Goal: Transaction & Acquisition: Purchase product/service

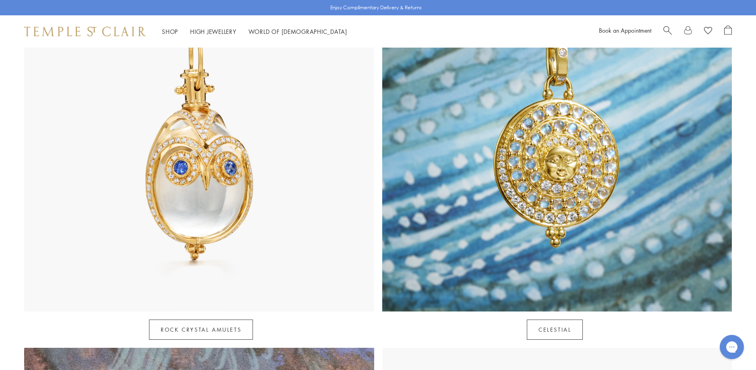
scroll to position [484, 0]
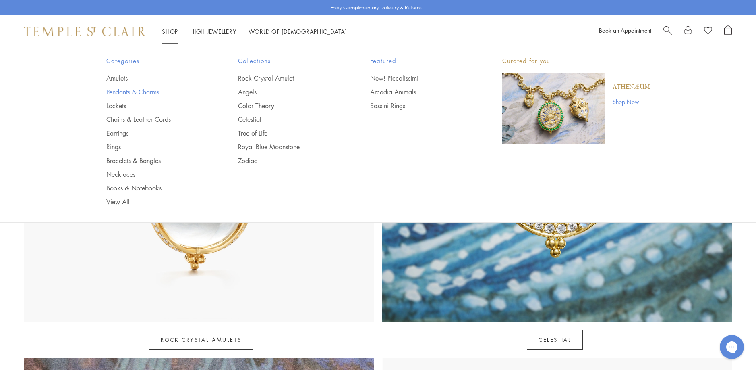
click at [120, 91] on link "Pendants & Charms" at bounding box center [156, 91] width 100 height 9
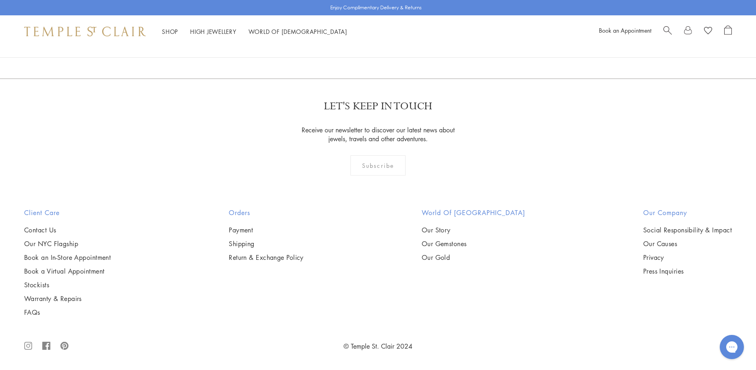
scroll to position [6085, 0]
click at [367, 46] on link "2" at bounding box center [365, 35] width 27 height 22
click at [0, 0] on img at bounding box center [0, 0] width 0 height 0
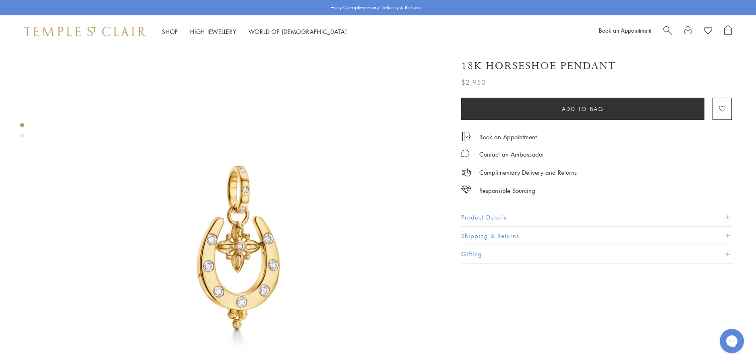
click at [467, 214] on button "Product Details" at bounding box center [596, 217] width 271 height 18
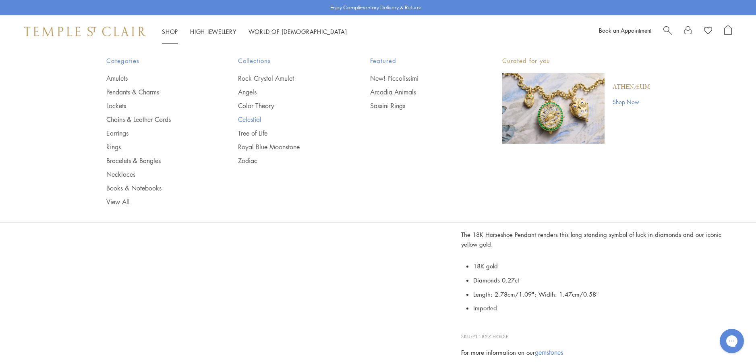
scroll to position [363, 0]
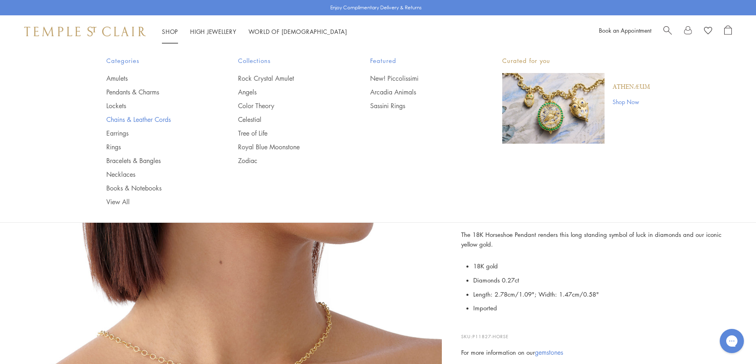
click at [115, 120] on link "Chains & Leather Cords" at bounding box center [156, 119] width 100 height 9
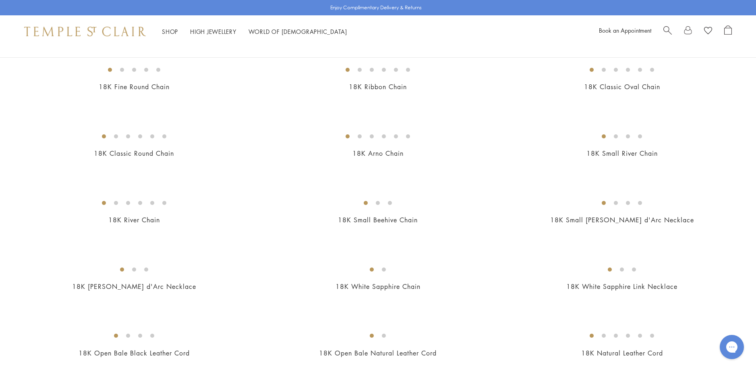
scroll to position [121, 0]
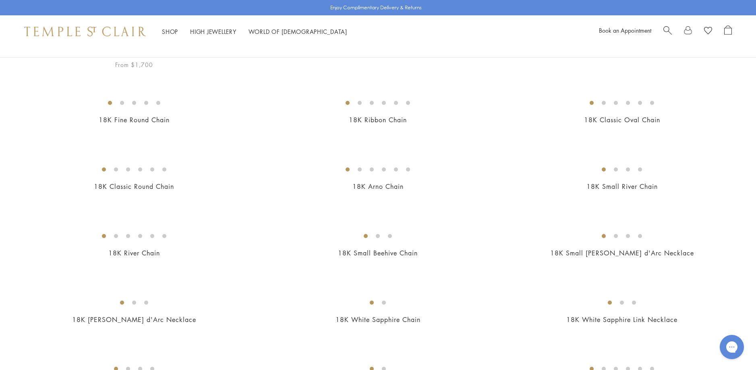
click at [0, 0] on img at bounding box center [0, 0] width 0 height 0
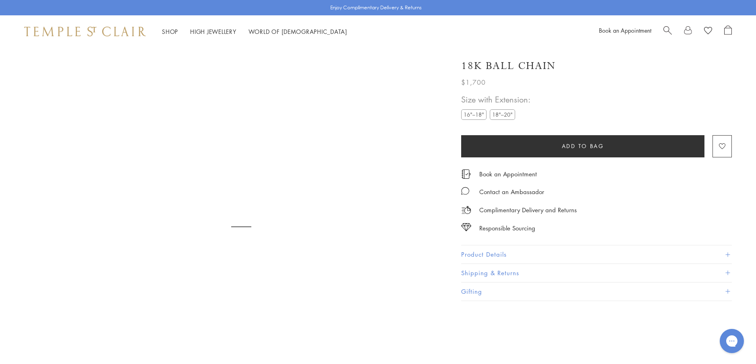
scroll to position [48, 0]
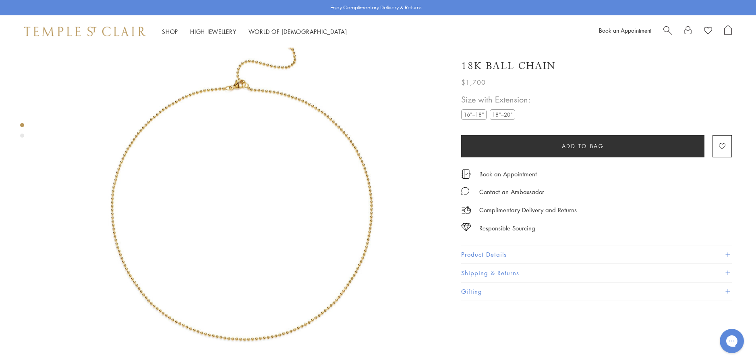
click at [505, 115] on label "18"–20"" at bounding box center [502, 114] width 25 height 10
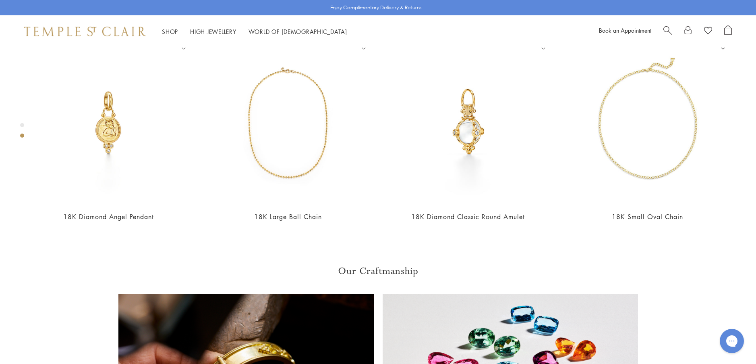
scroll to position [491, 0]
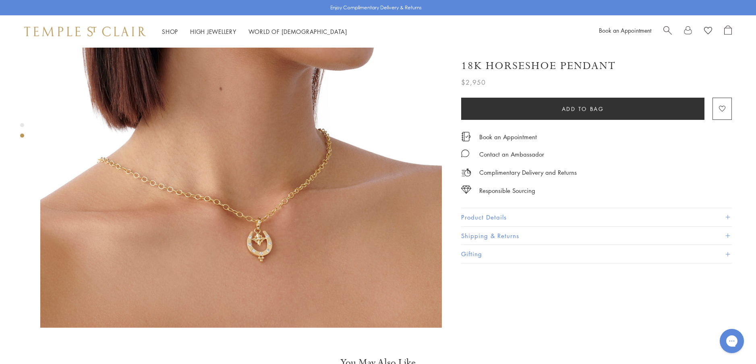
scroll to position [564, 0]
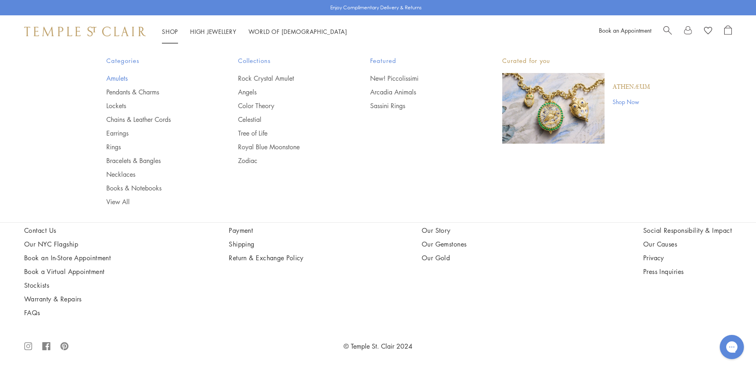
click at [116, 79] on link "Amulets" at bounding box center [156, 78] width 100 height 9
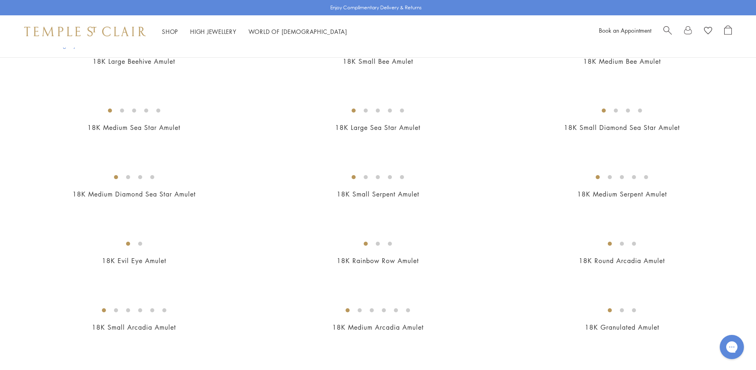
scroll to position [1209, 0]
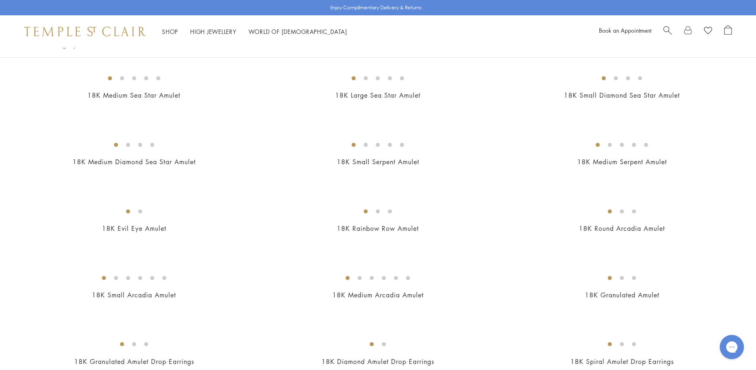
click at [0, 0] on img at bounding box center [0, 0] width 0 height 0
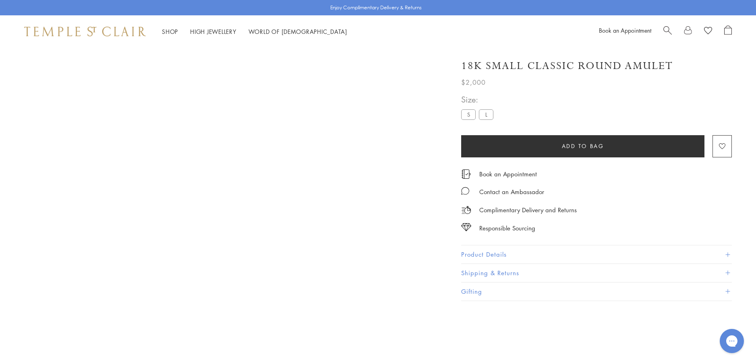
scroll to position [48, 0]
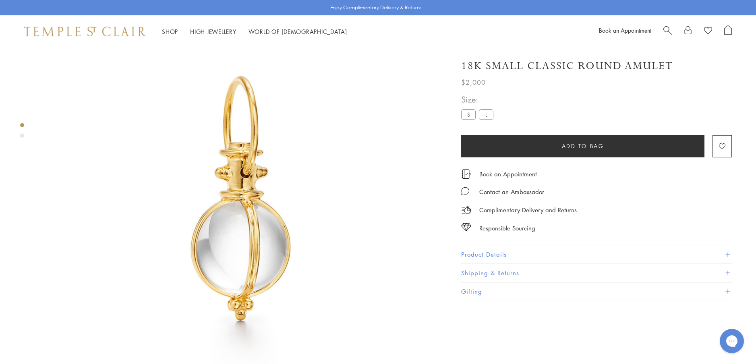
click at [472, 255] on button "Product Details" at bounding box center [596, 254] width 271 height 18
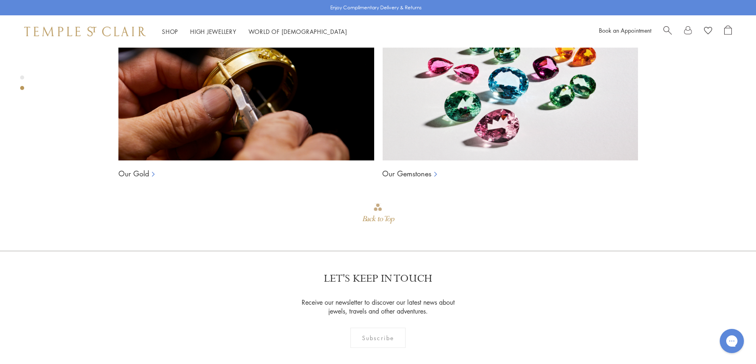
scroll to position [773, 0]
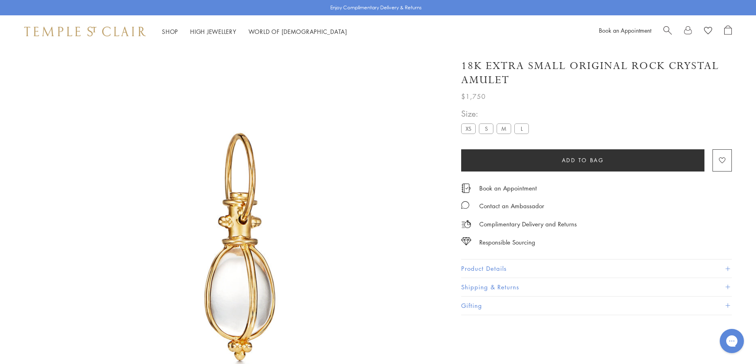
scroll to position [48, 0]
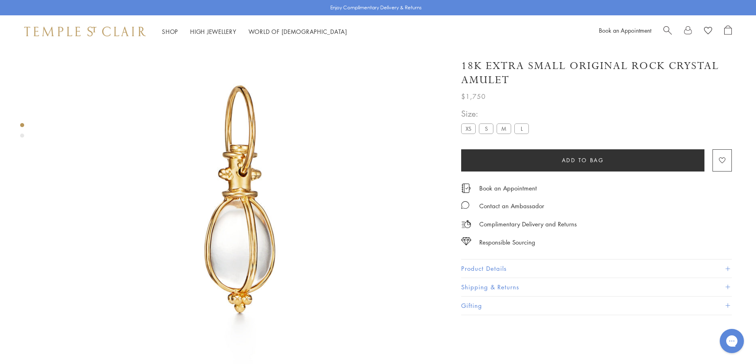
click at [488, 131] on label "S" at bounding box center [486, 128] width 15 height 10
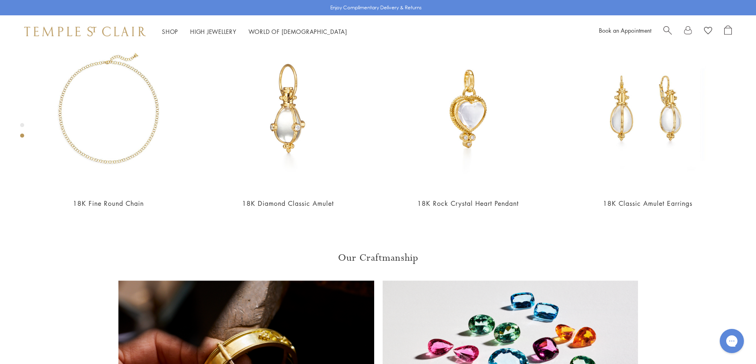
scroll to position [491, 0]
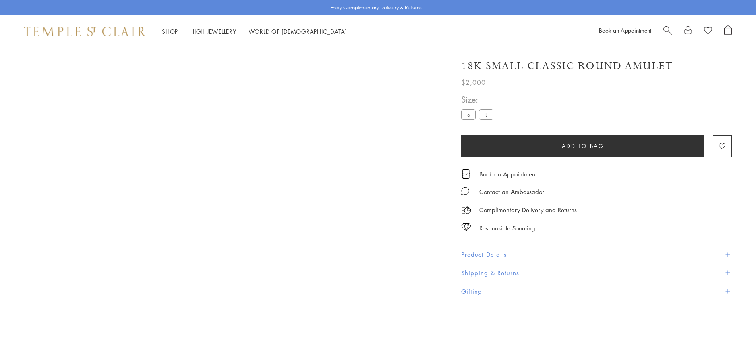
scroll to position [773, 0]
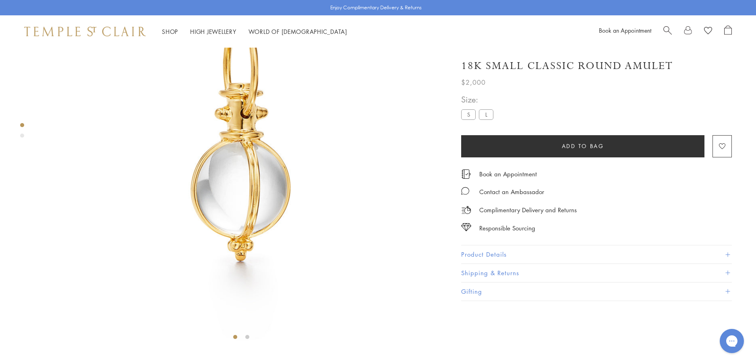
scroll to position [48, 0]
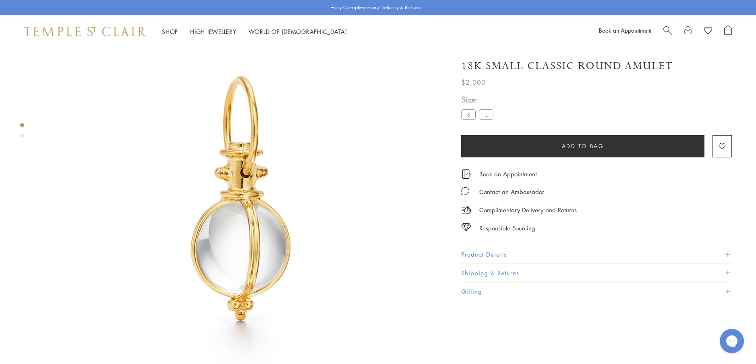
click at [486, 114] on label "L" at bounding box center [486, 114] width 15 height 10
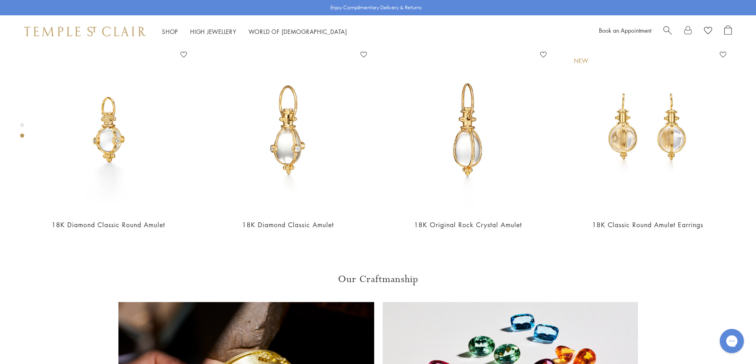
scroll to position [451, 0]
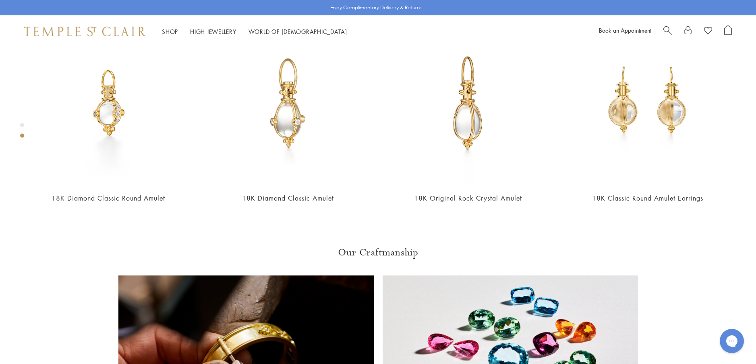
scroll to position [491, 0]
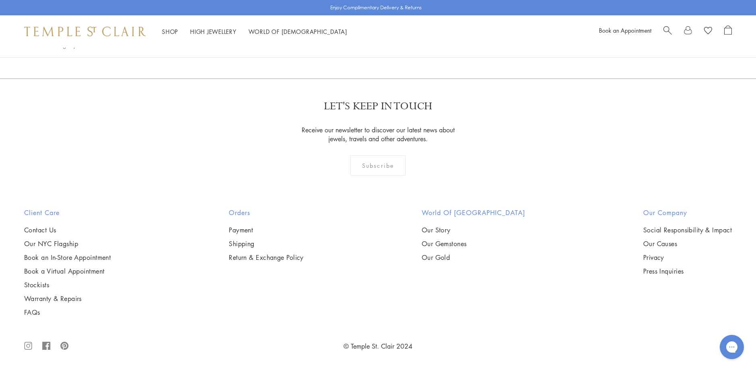
scroll to position [1773, 0]
click at [0, 0] on img at bounding box center [0, 0] width 0 height 0
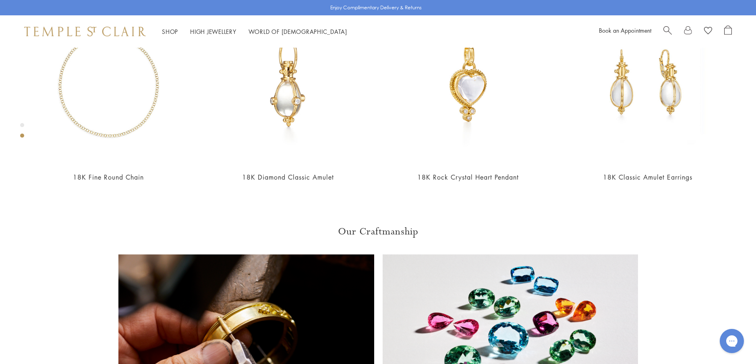
scroll to position [531, 0]
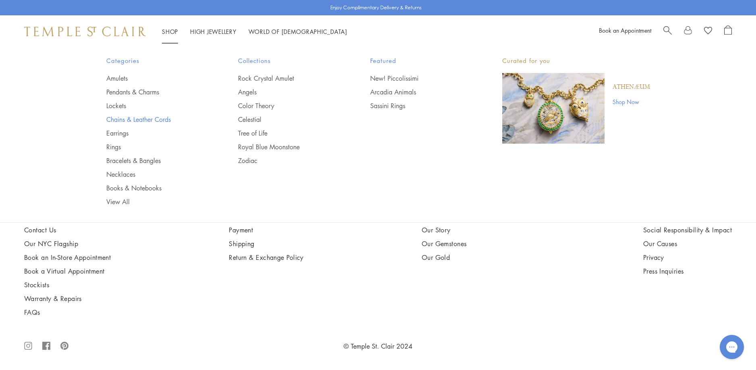
click at [133, 118] on link "Chains & Leather Cords" at bounding box center [156, 119] width 100 height 9
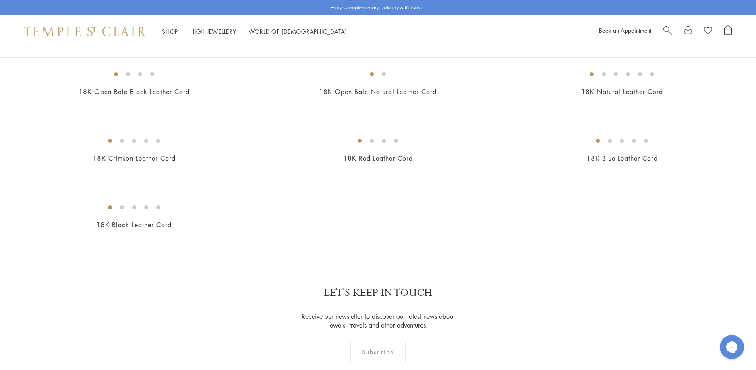
scroll to position [443, 0]
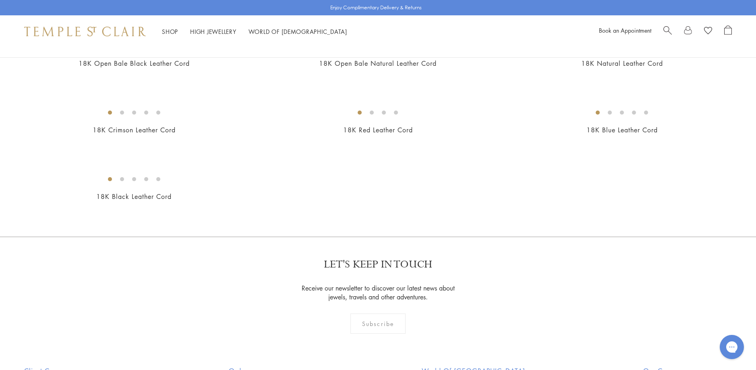
click at [0, 0] on img at bounding box center [0, 0] width 0 height 0
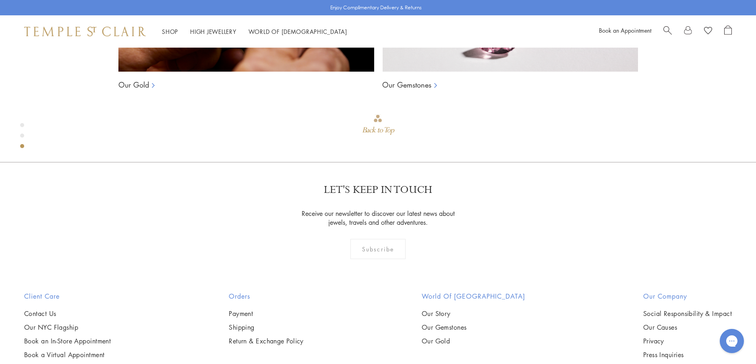
scroll to position [854, 0]
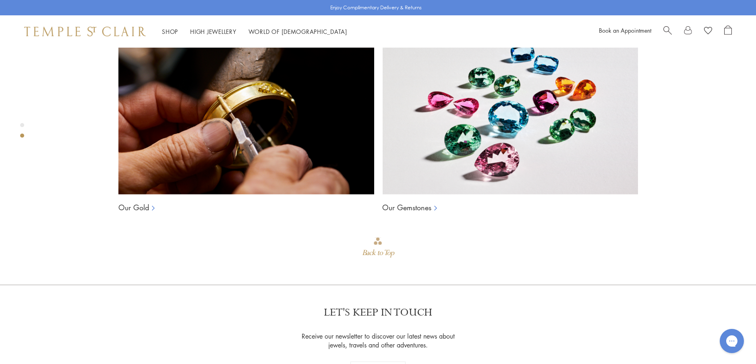
scroll to position [773, 0]
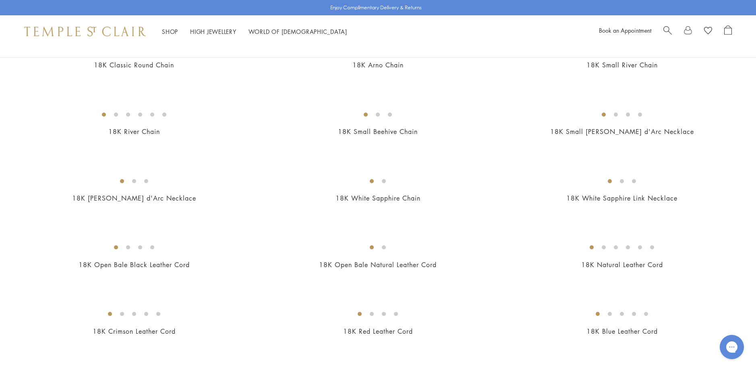
scroll to position [242, 0]
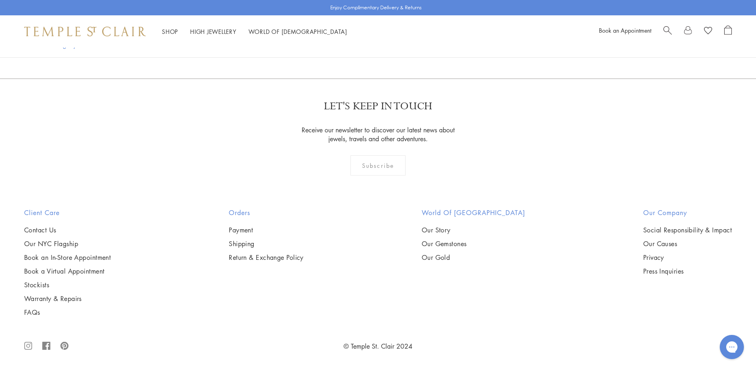
click at [0, 0] on img at bounding box center [0, 0] width 0 height 0
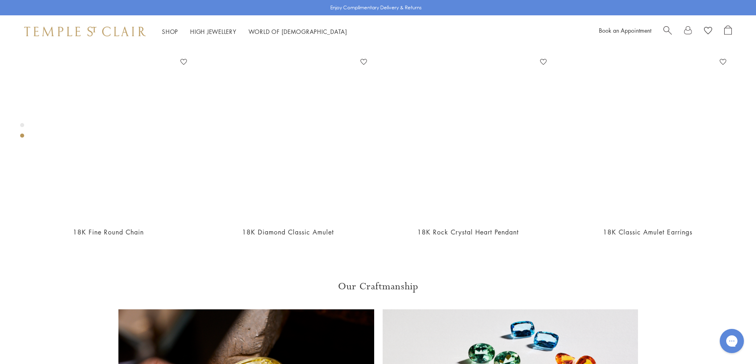
scroll to position [451, 0]
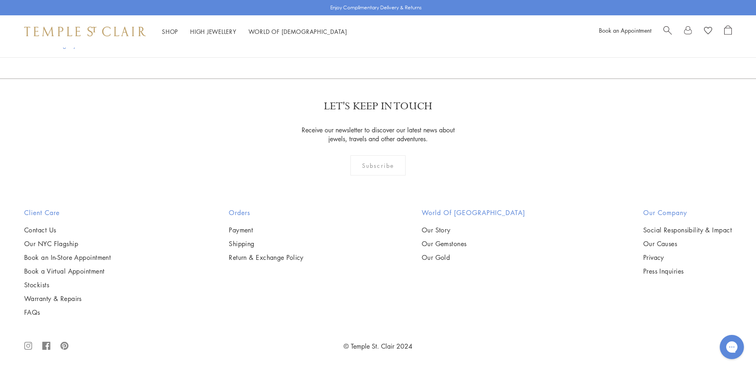
scroll to position [2176, 0]
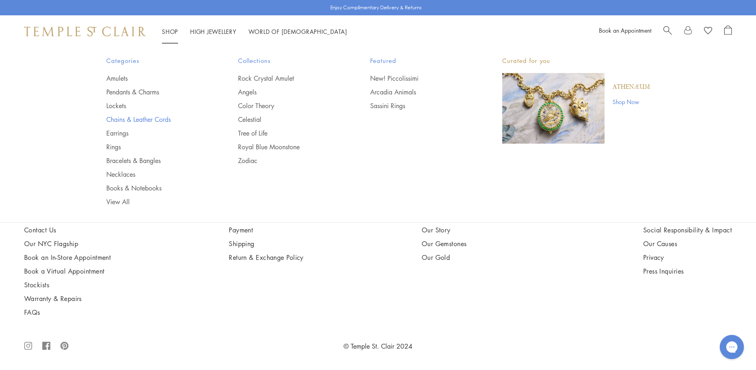
click at [152, 120] on link "Chains & Leather Cords" at bounding box center [156, 119] width 100 height 9
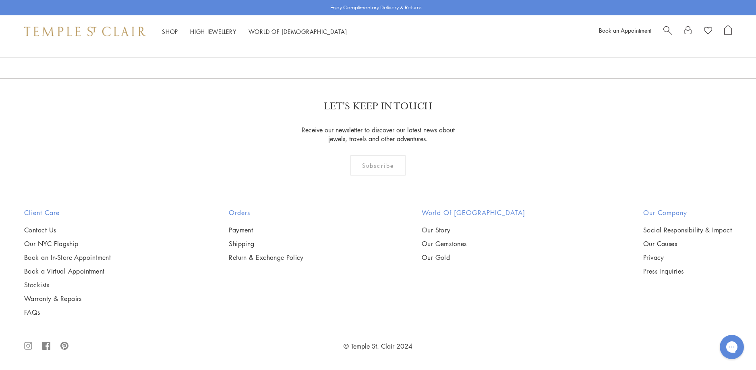
scroll to position [1572, 0]
click at [0, 0] on img at bounding box center [0, 0] width 0 height 0
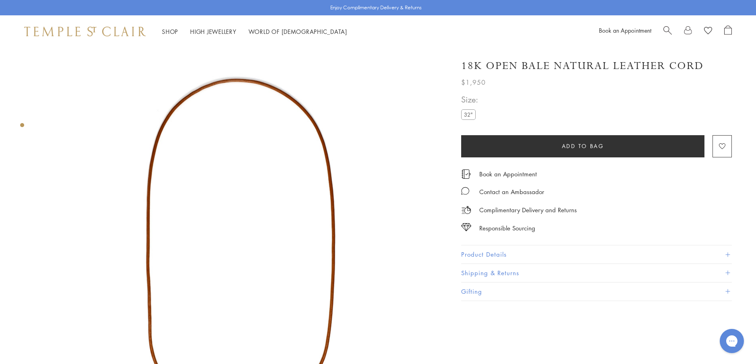
click at [494, 252] on button "Product Details" at bounding box center [596, 254] width 271 height 18
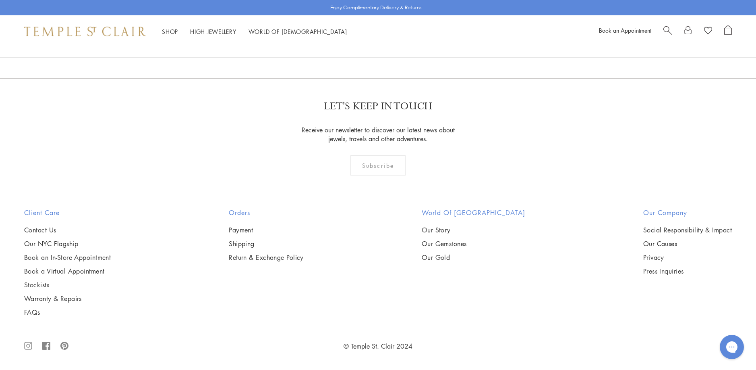
scroll to position [2055, 0]
click at [0, 0] on img at bounding box center [0, 0] width 0 height 0
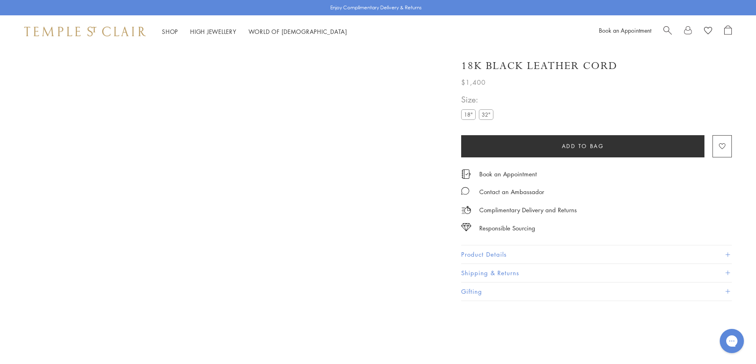
scroll to position [48, 0]
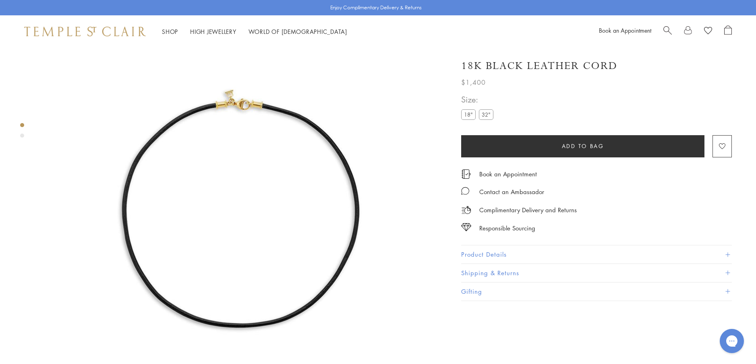
click at [483, 114] on label "32"" at bounding box center [486, 114] width 15 height 10
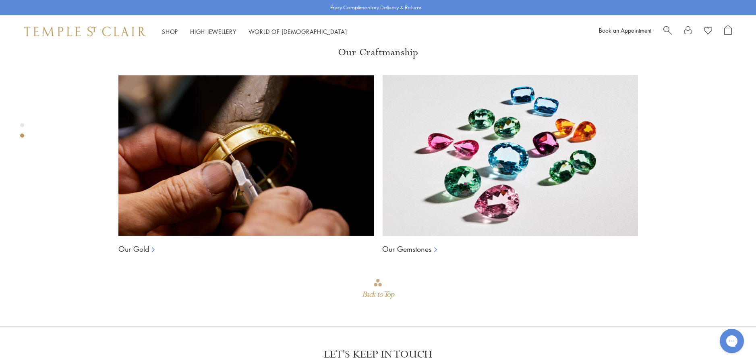
scroll to position [491, 0]
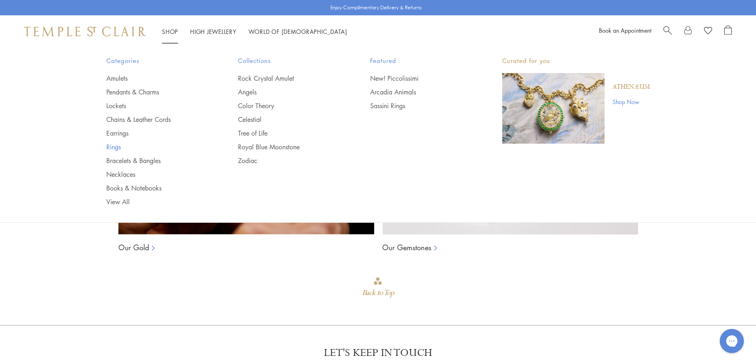
click at [116, 145] on link "Rings" at bounding box center [156, 146] width 100 height 9
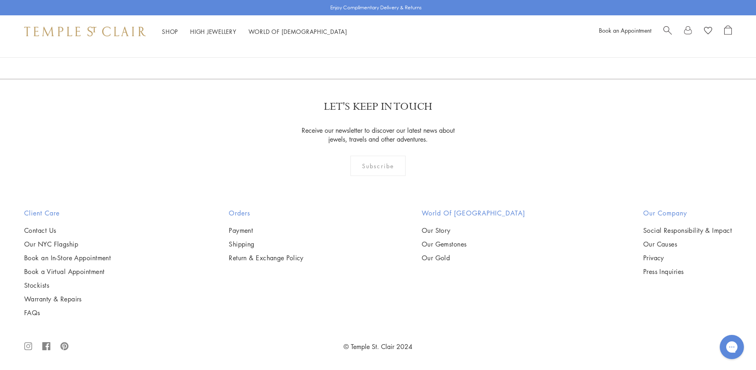
scroll to position [4191, 0]
